Goal: Check status: Check status

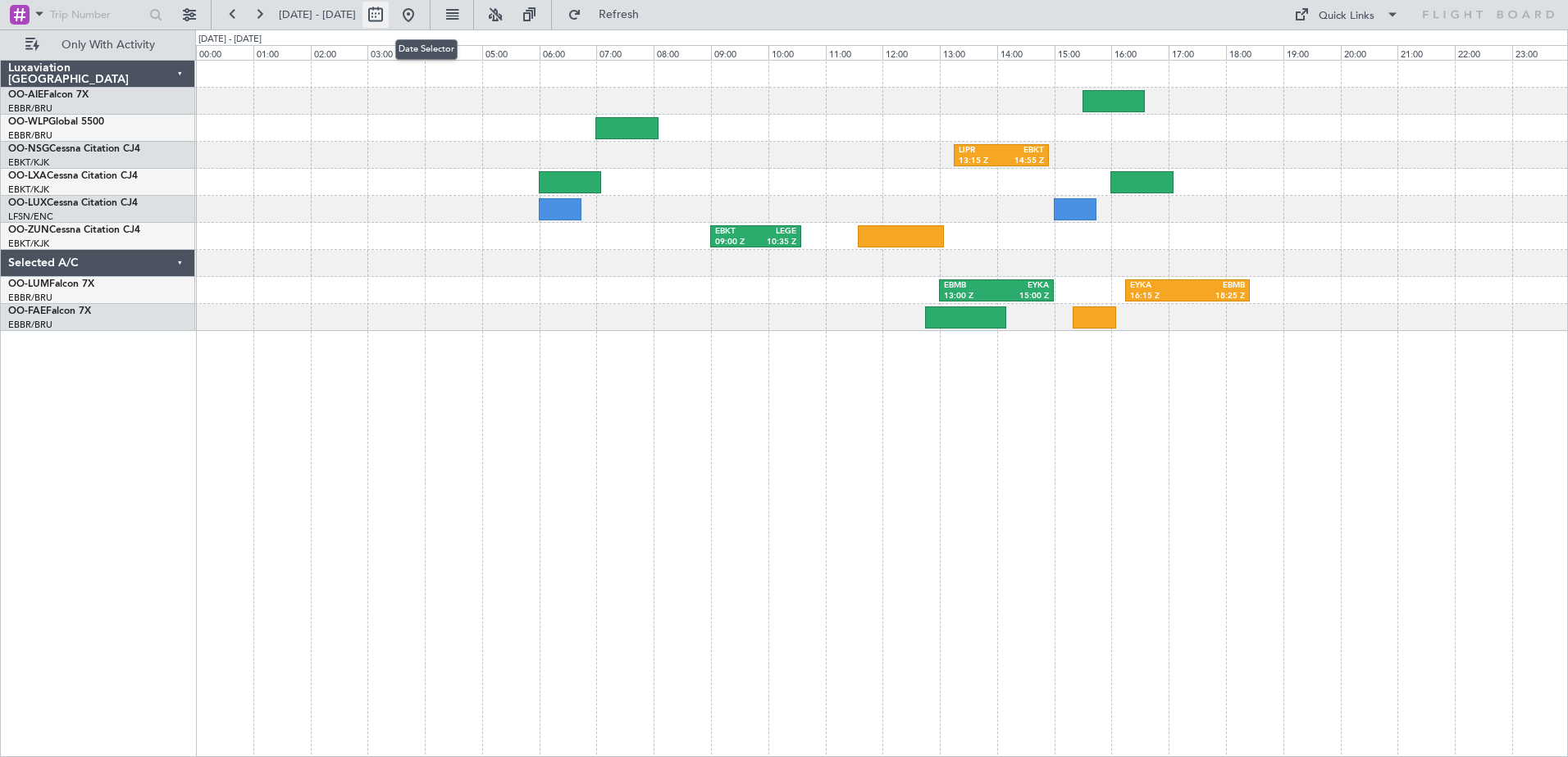
click at [389, 7] on button at bounding box center [375, 15] width 26 height 26
select select "10"
select select "2025"
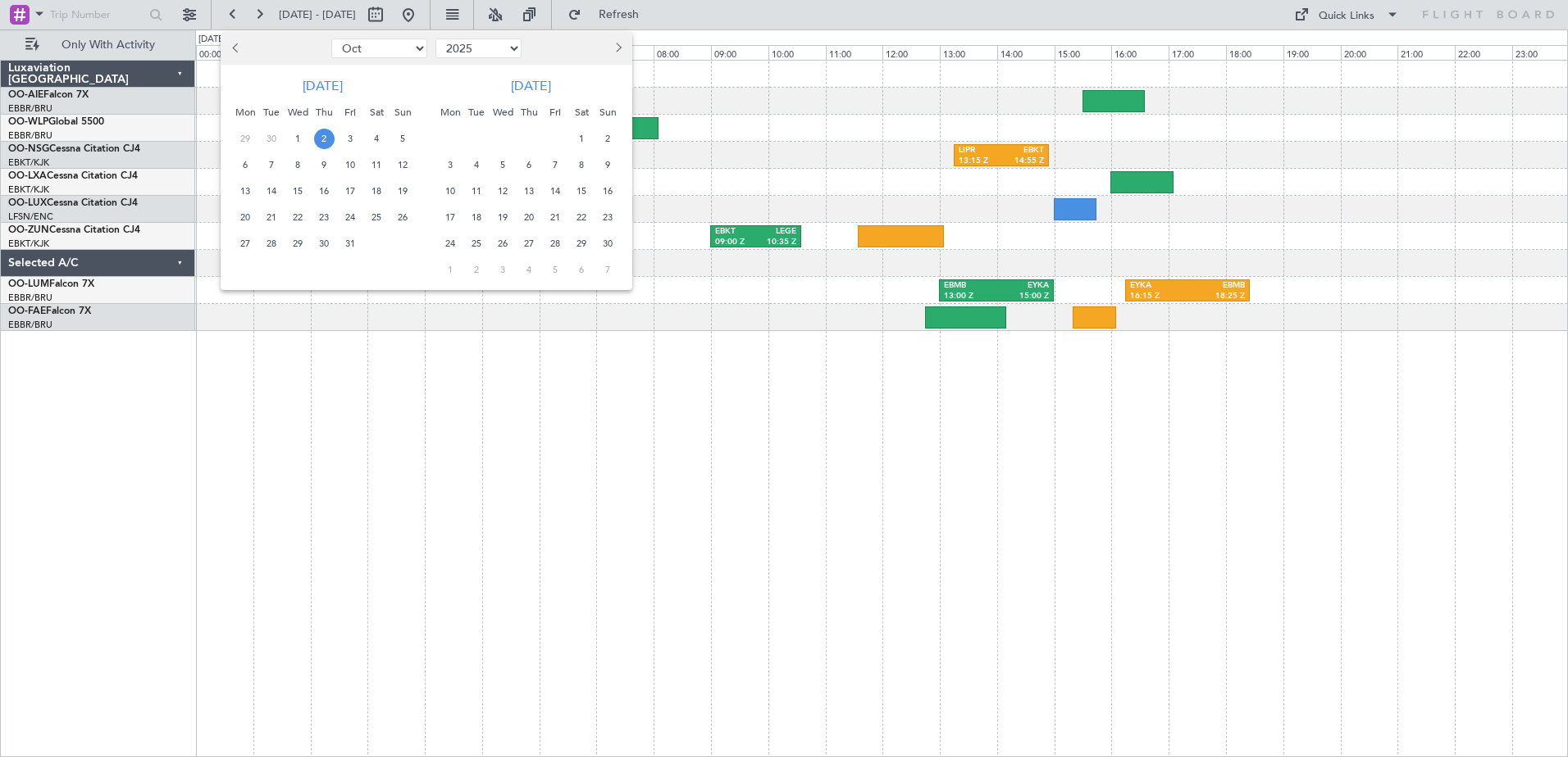
click at [232, 46] on button "Previous month" at bounding box center [236, 48] width 18 height 26
select select "9"
click at [295, 216] on span "24" at bounding box center [298, 218] width 20 height 20
click at [297, 217] on span "24" at bounding box center [298, 218] width 20 height 20
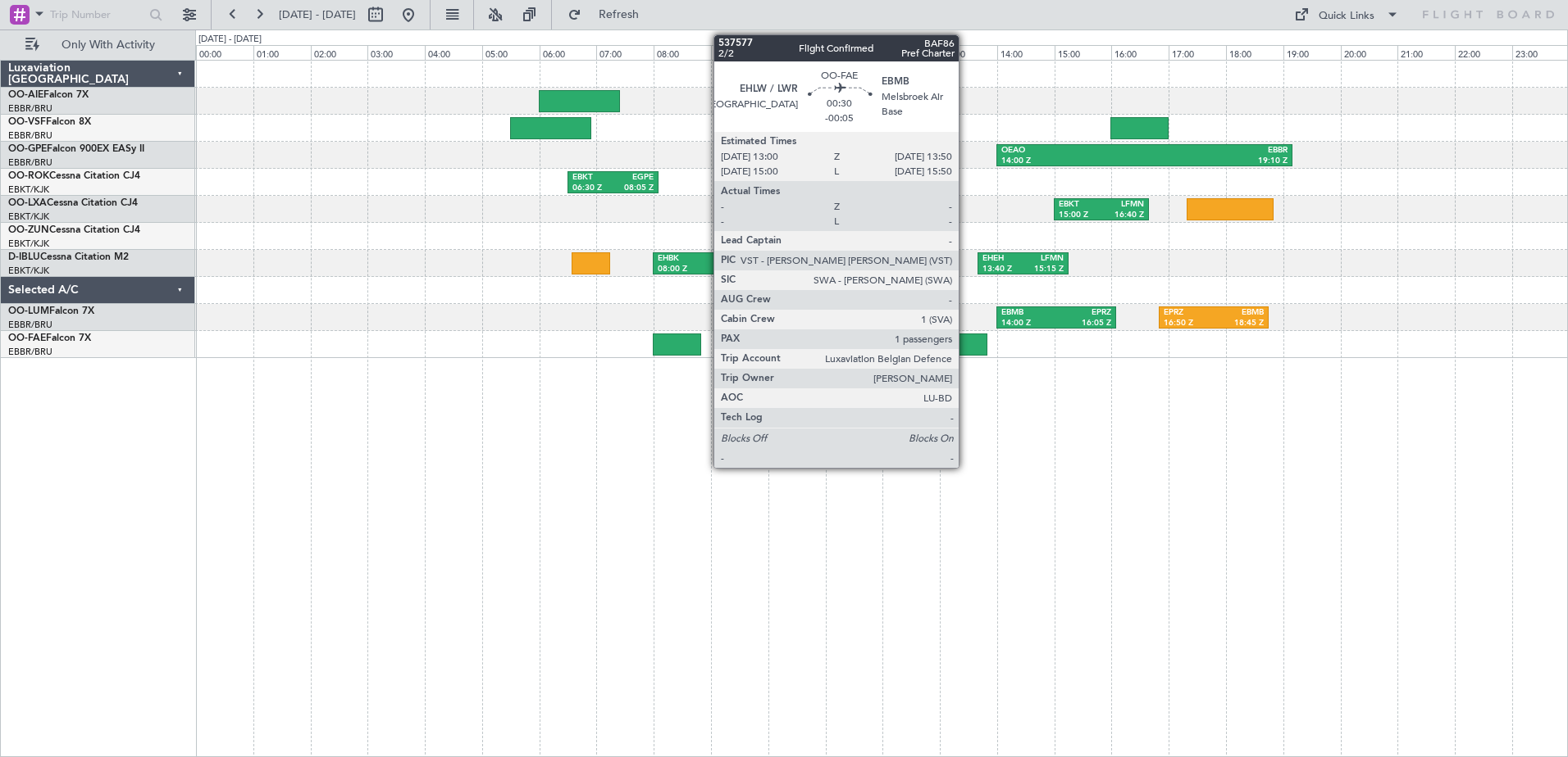
click at [966, 340] on div at bounding box center [962, 344] width 48 height 22
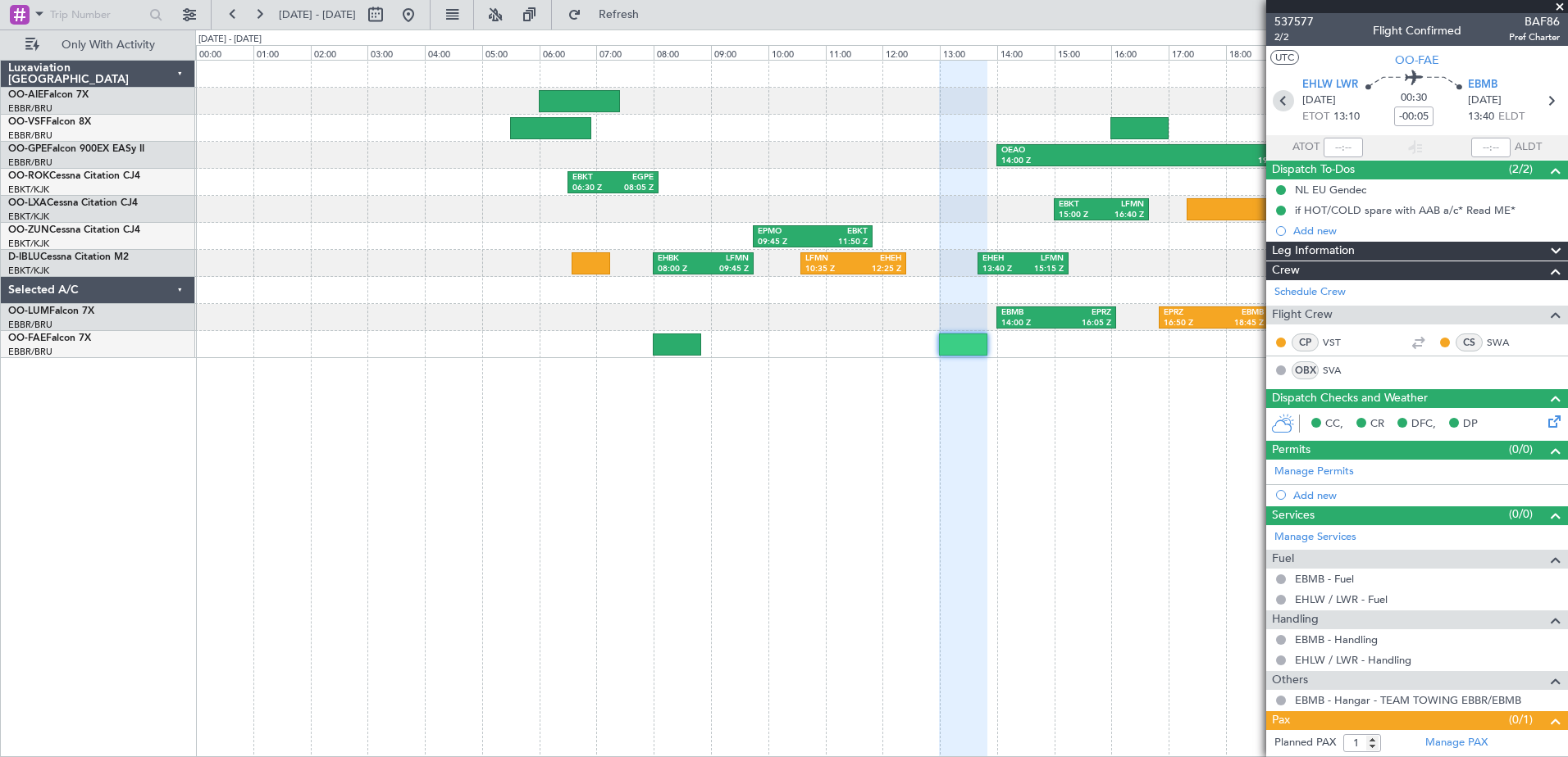
click at [1276, 99] on icon at bounding box center [1283, 100] width 21 height 21
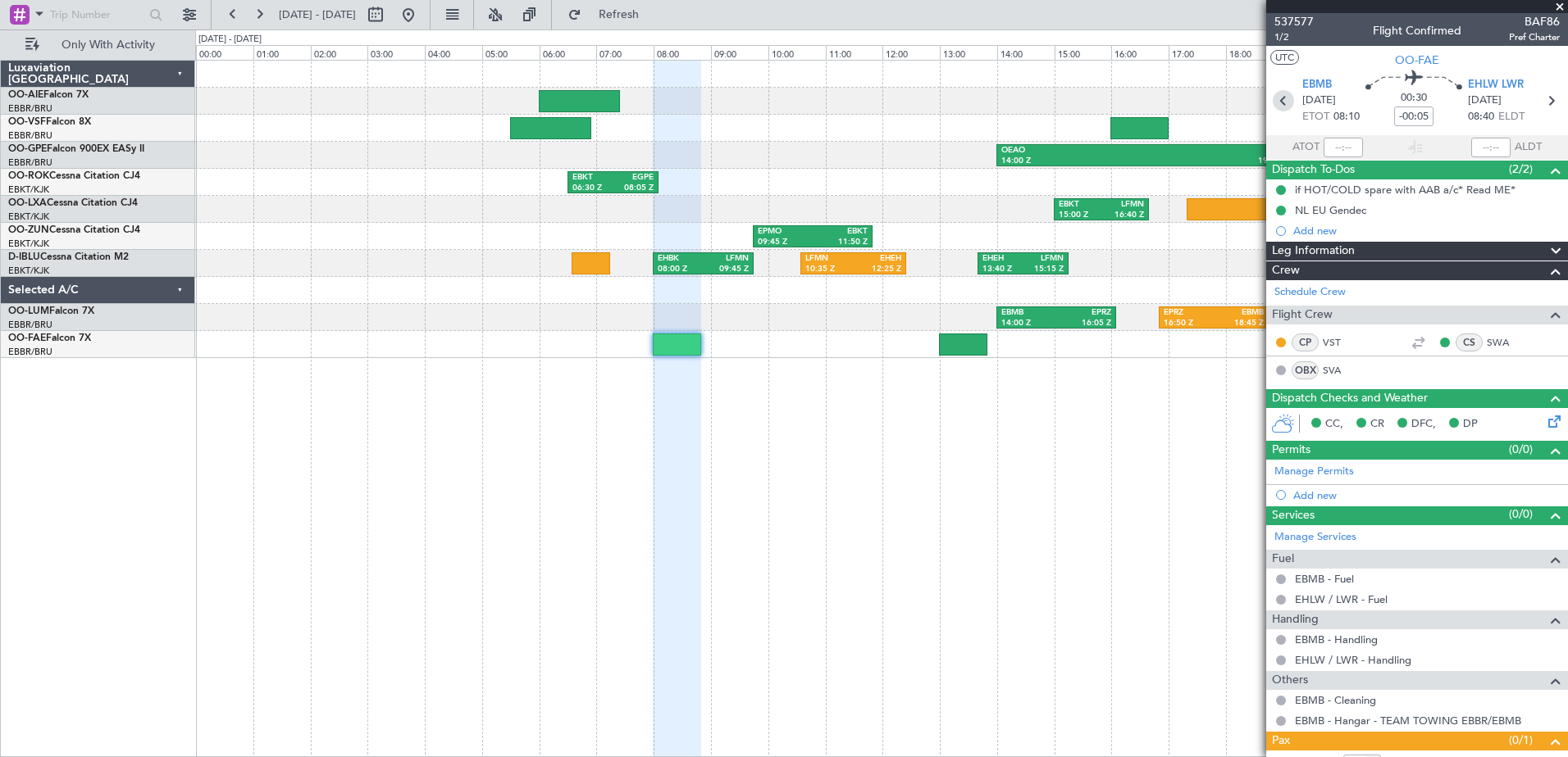
click at [1276, 102] on icon at bounding box center [1283, 100] width 21 height 21
type input "2"
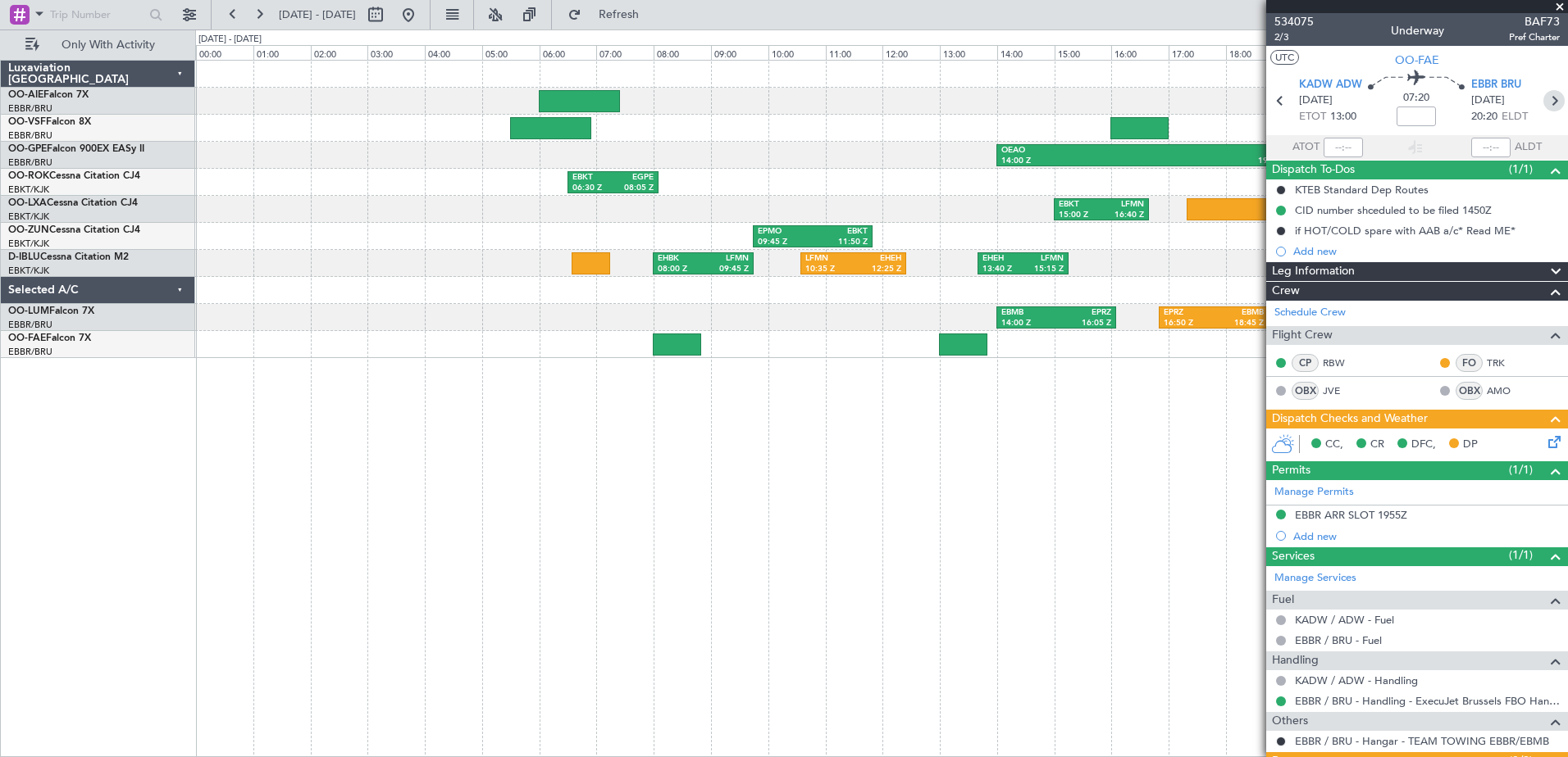
click at [1546, 101] on icon at bounding box center [1553, 100] width 21 height 21
type input "-00:05"
type input "1"
